Goal: Transaction & Acquisition: Purchase product/service

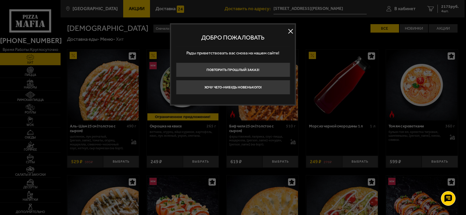
click at [286, 30] on button at bounding box center [290, 31] width 9 height 9
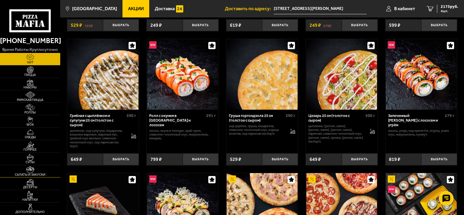
scroll to position [272, 0]
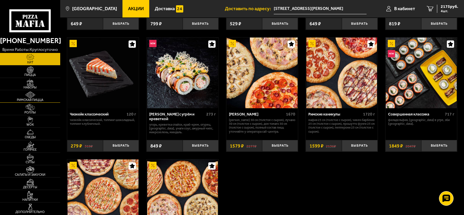
click at [39, 94] on img at bounding box center [30, 94] width 19 height 7
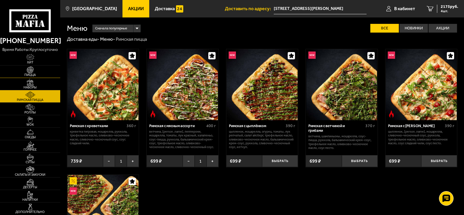
click at [44, 72] on link "Пицца" at bounding box center [30, 72] width 60 height 12
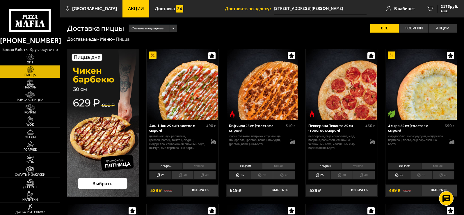
click at [40, 84] on link "Наборы" at bounding box center [30, 84] width 60 height 12
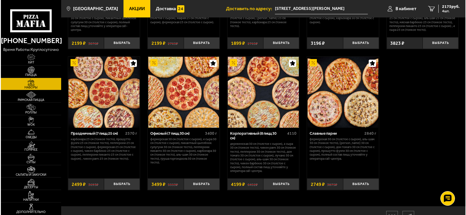
scroll to position [747, 0]
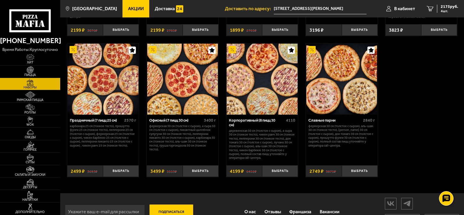
click at [259, 93] on img at bounding box center [262, 79] width 71 height 71
